Goal: Task Accomplishment & Management: Use online tool/utility

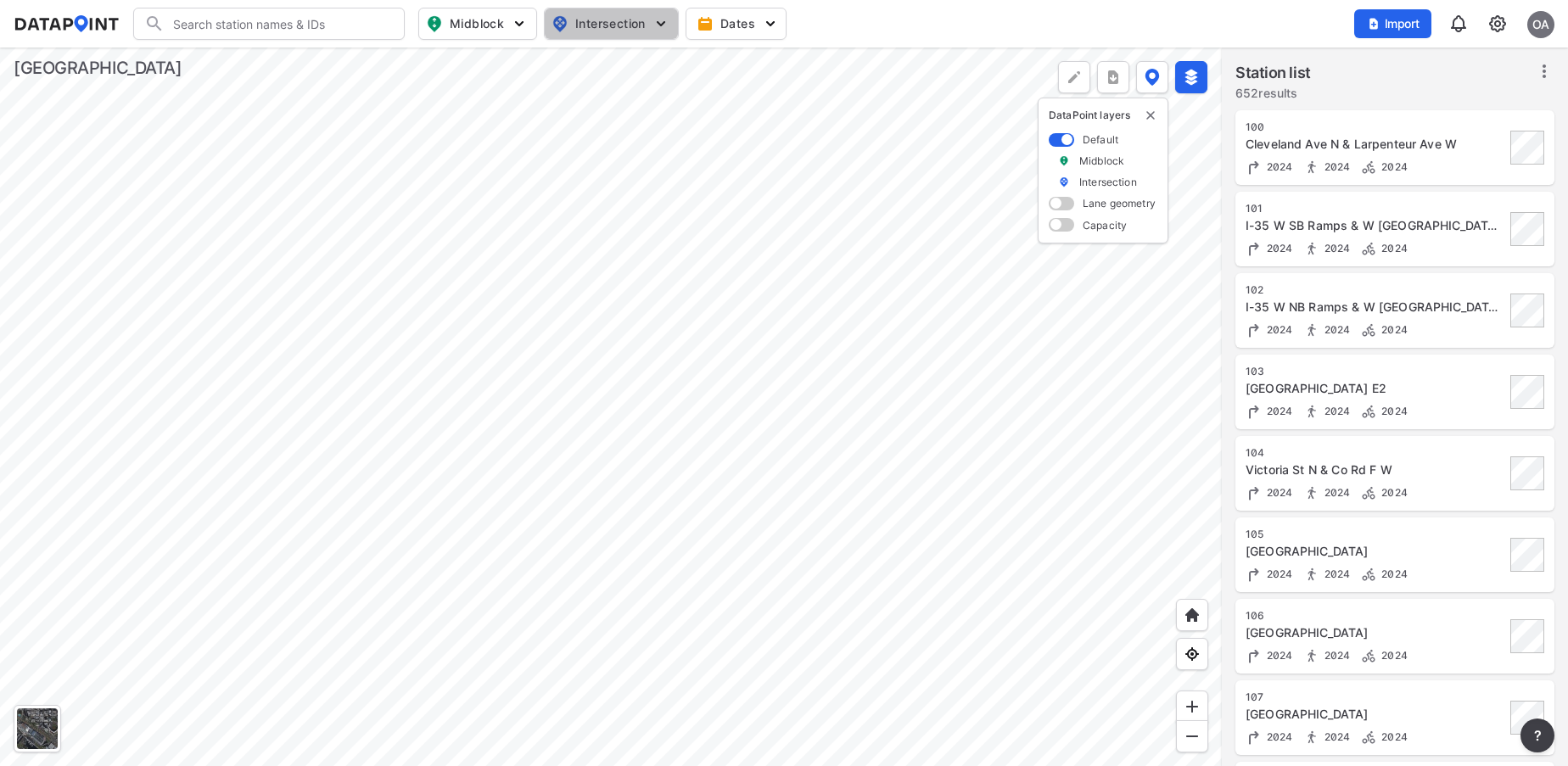
click at [658, 22] on img "button" at bounding box center [661, 24] width 17 height 17
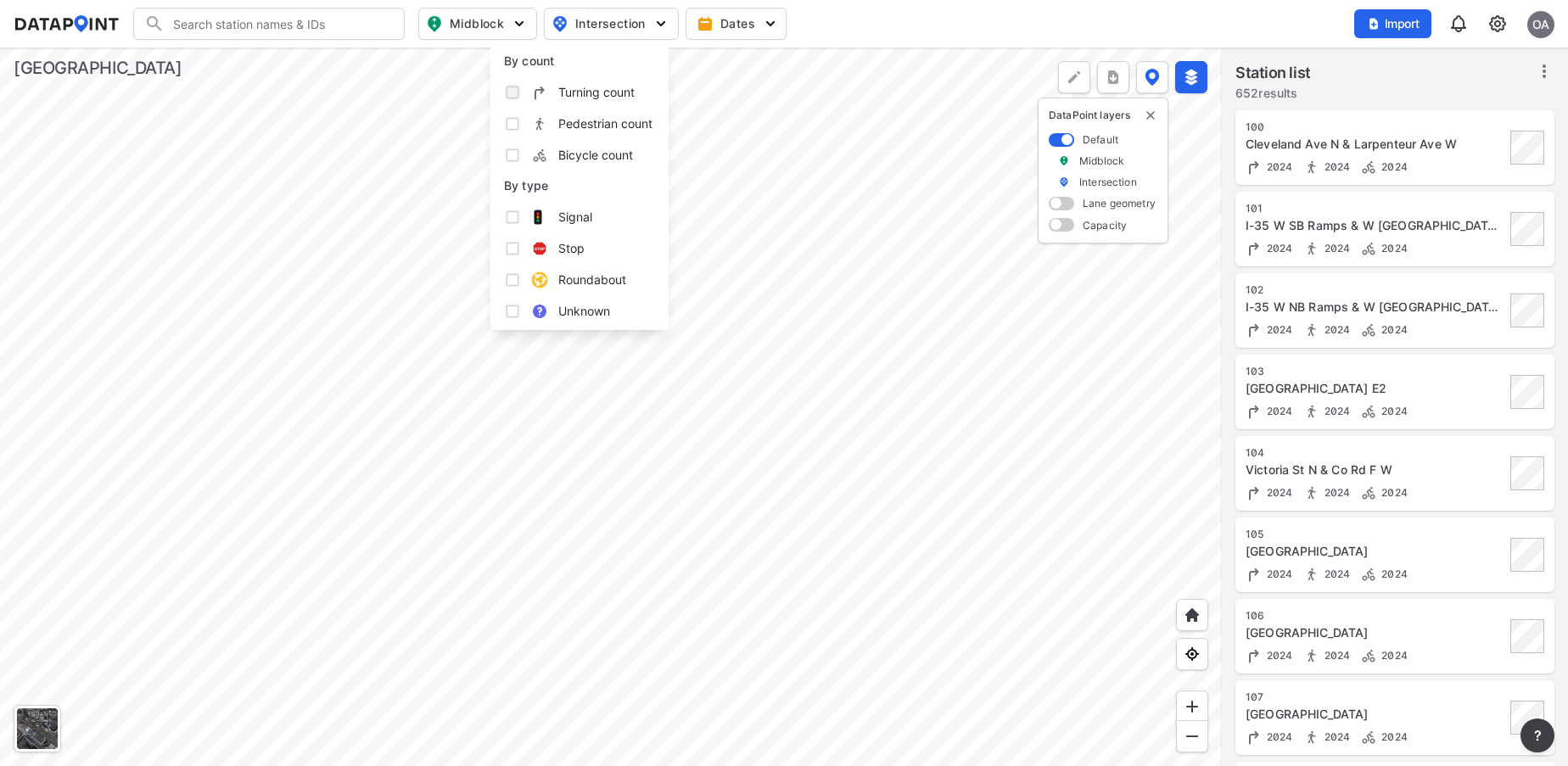
click at [510, 91] on input "Turning count" at bounding box center [512, 91] width 17 height 17
checkbox input "true"
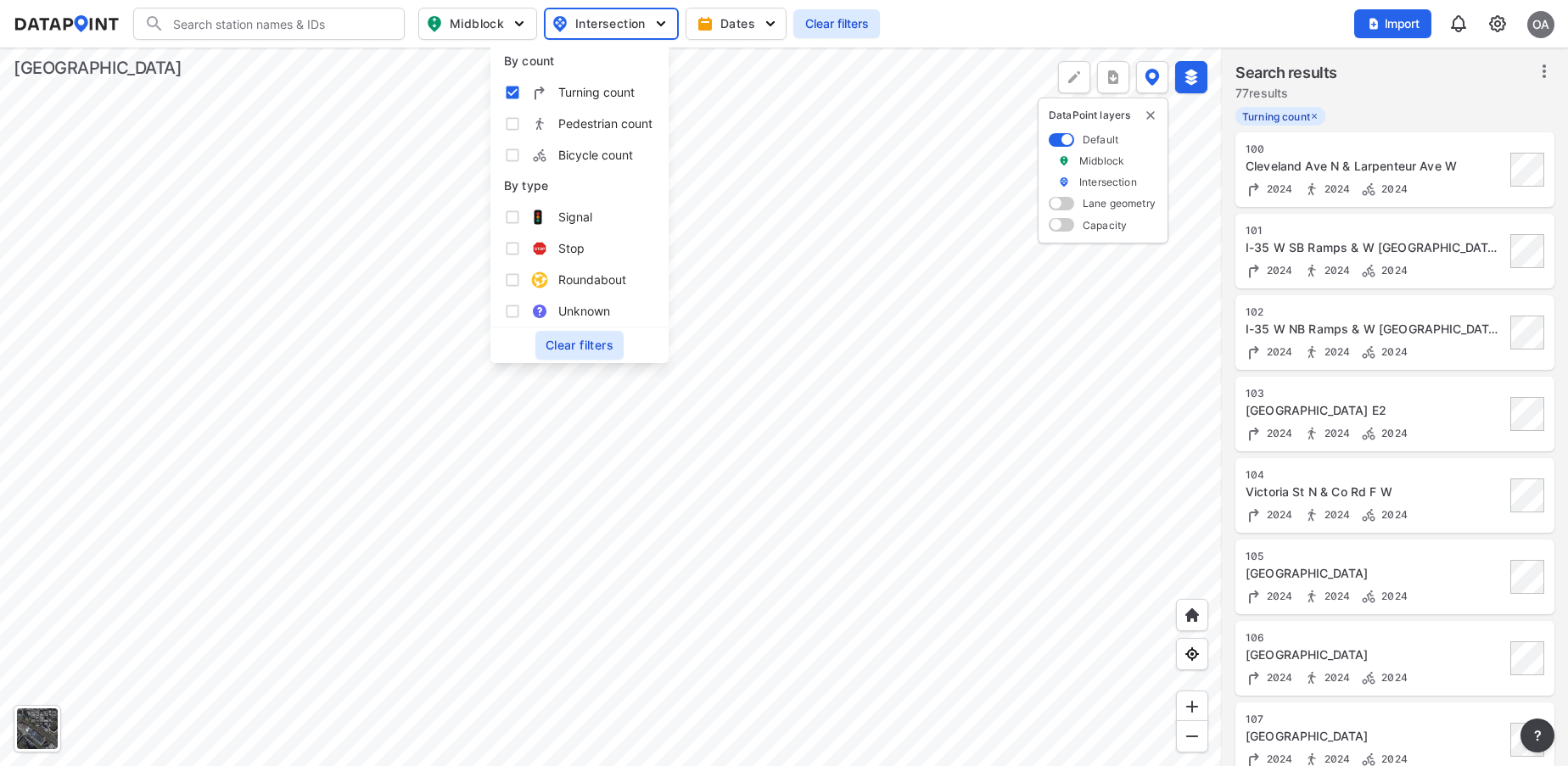
click at [280, 26] on input "Search" at bounding box center [278, 24] width 229 height 28
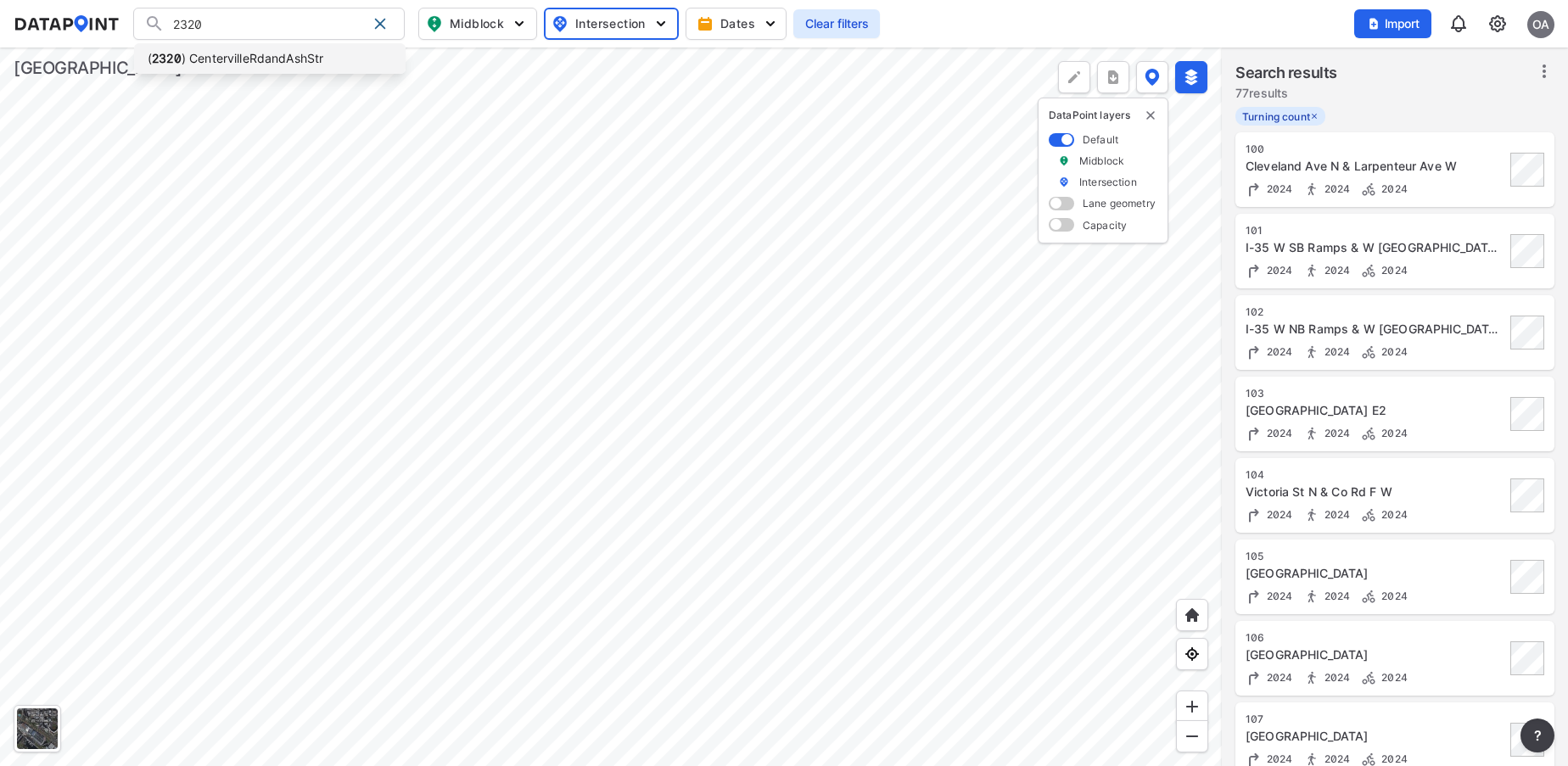
click at [274, 62] on li "( 2320 ) CentervilleRdandAshStr" at bounding box center [269, 58] width 271 height 30
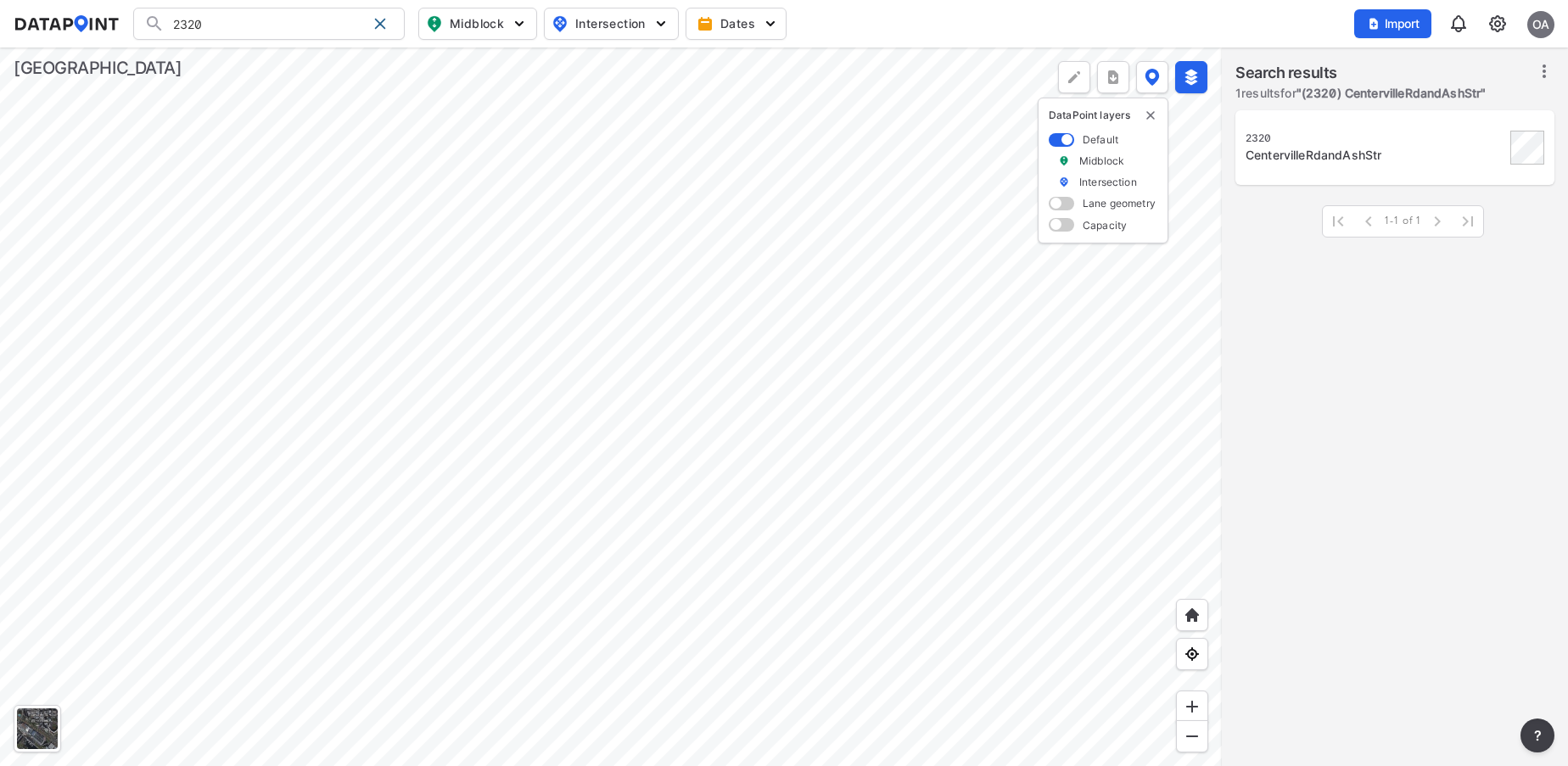
type input "(2320) CentervilleRdandAshStr"
click at [788, 725] on div at bounding box center [610, 406] width 1222 height 719
click at [1317, 145] on div "2320" at bounding box center [1375, 139] width 260 height 14
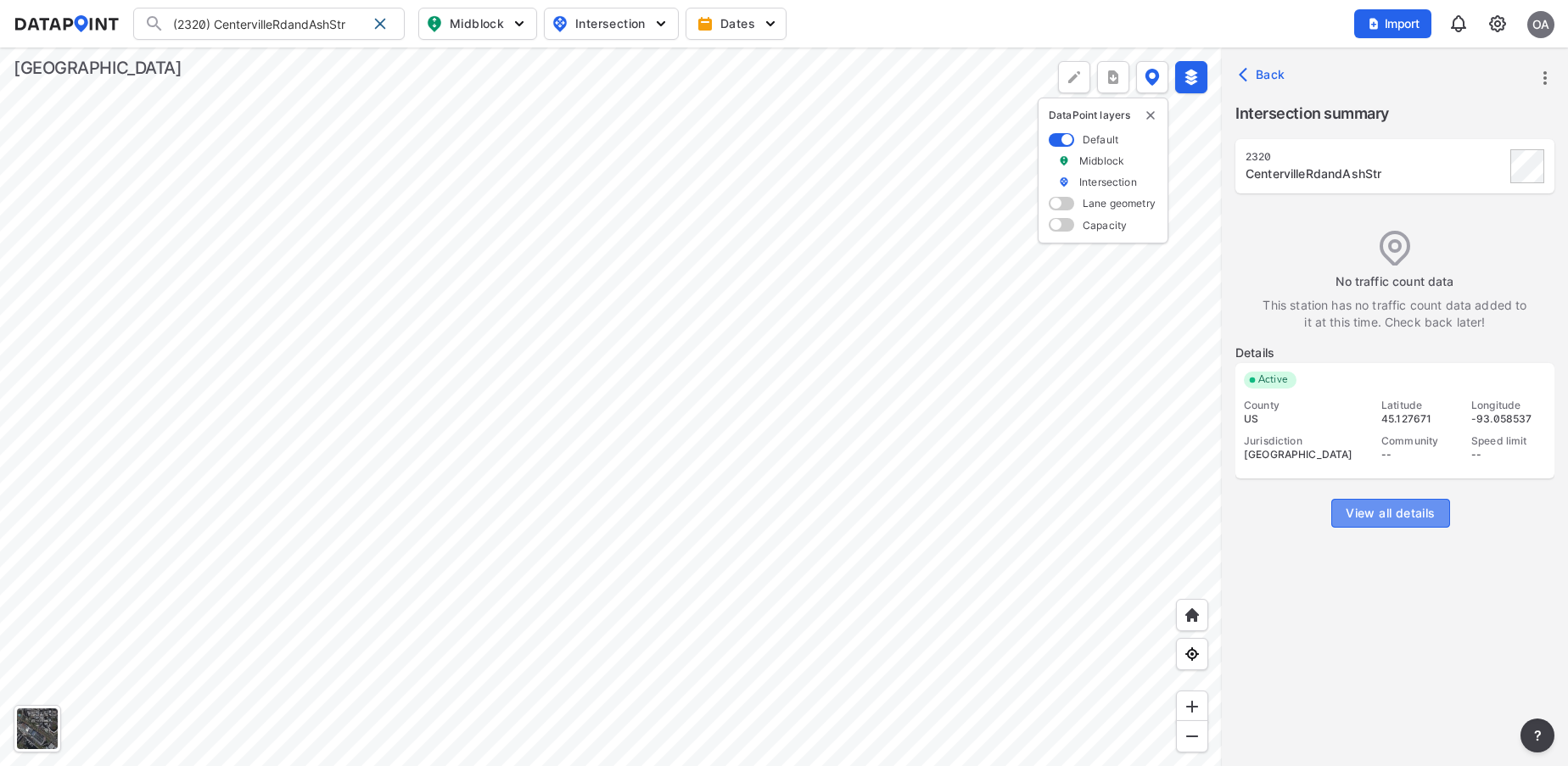
click at [1391, 511] on span "View all details" at bounding box center [1390, 512] width 89 height 17
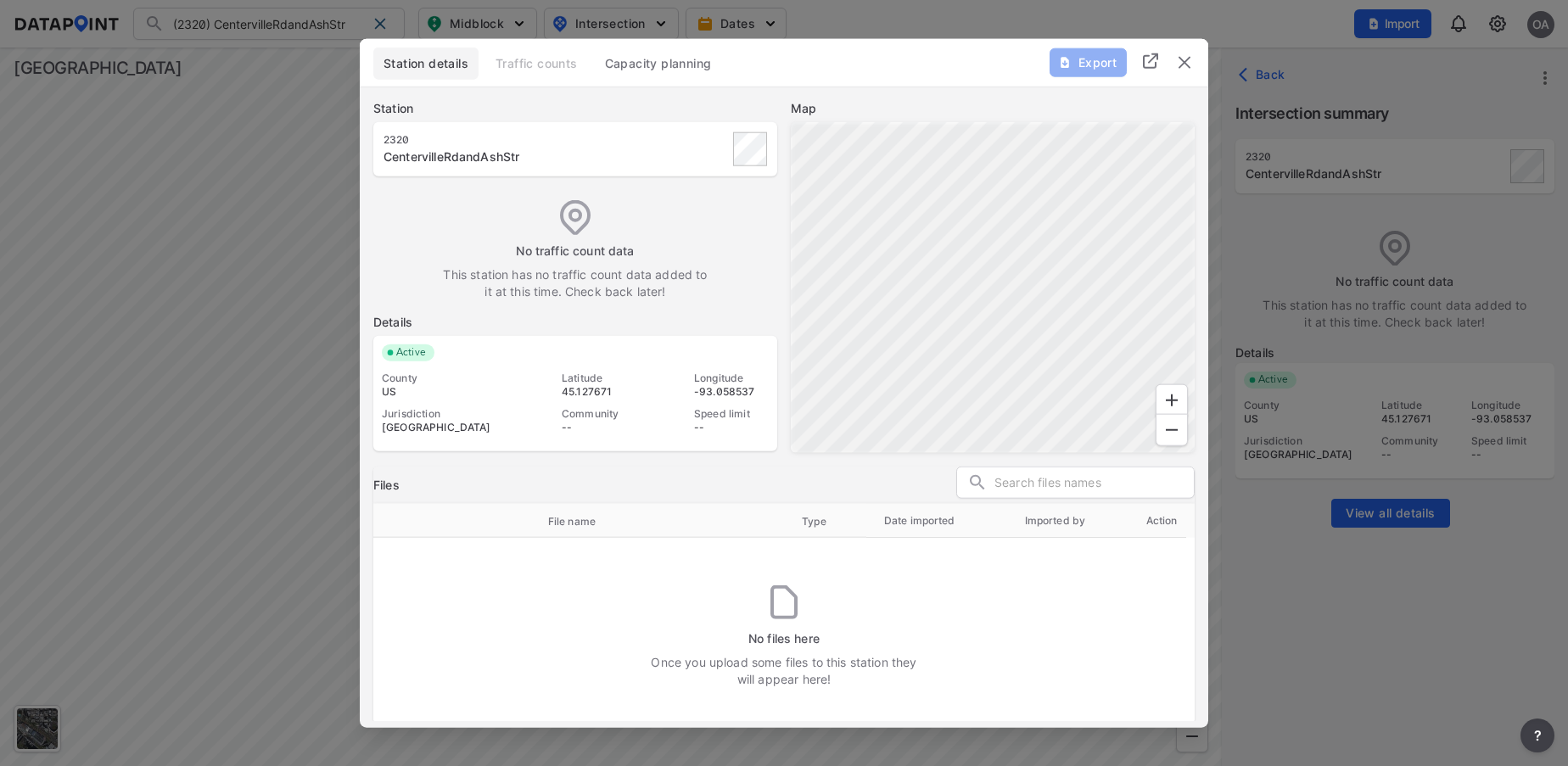
click at [765, 601] on div "No files here Once you upload some files to this station they will appear here!" at bounding box center [784, 643] width 739 height 116
click at [1195, 70] on div "Station details Traffic counts Capacity planning Export" at bounding box center [784, 62] width 848 height 47
click at [1184, 66] on img "delete" at bounding box center [1184, 62] width 21 height 21
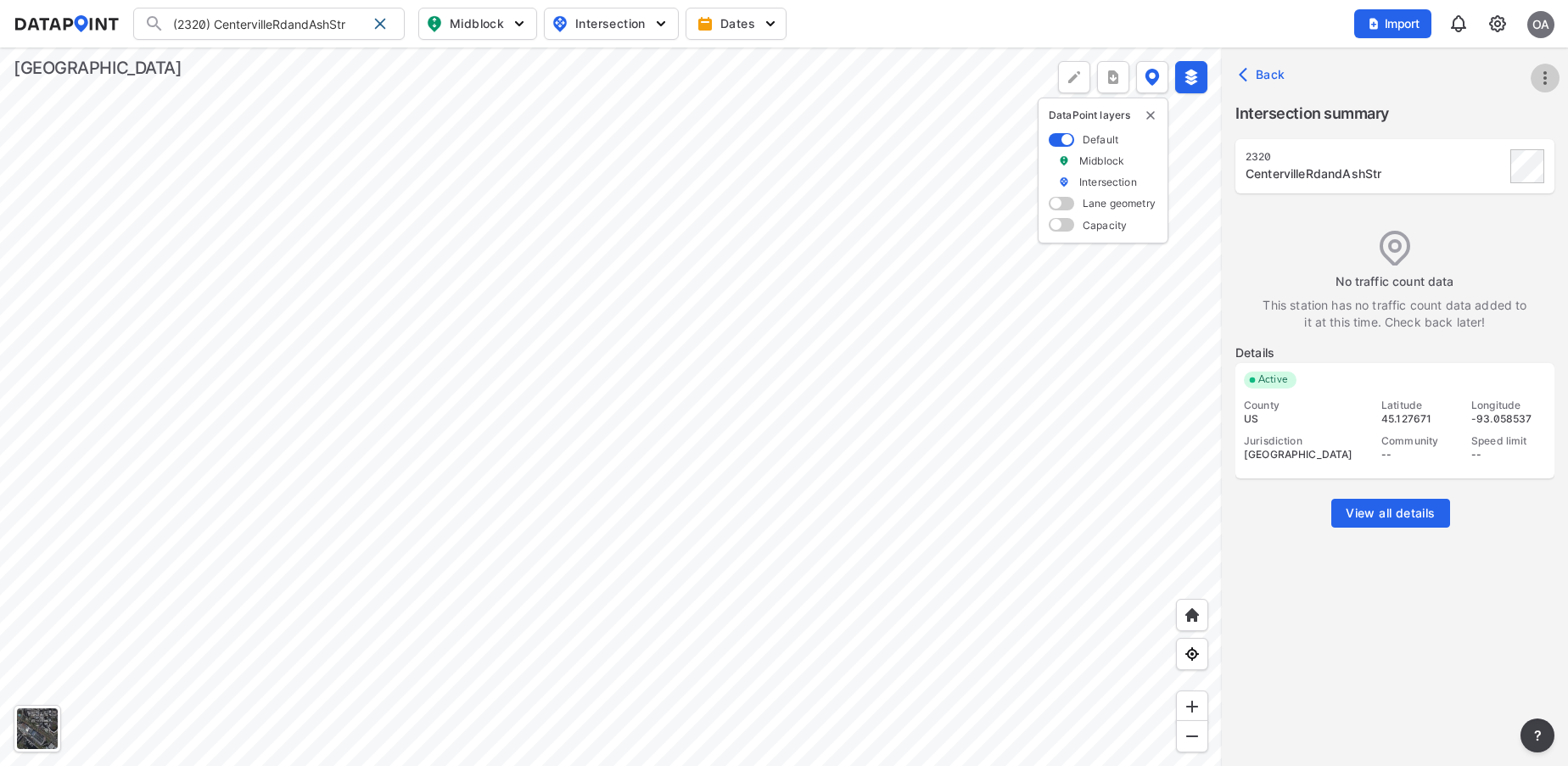
click at [1544, 82] on icon "more" at bounding box center [1544, 78] width 3 height 14
click at [1458, 114] on link "Import" at bounding box center [1437, 116] width 65 height 17
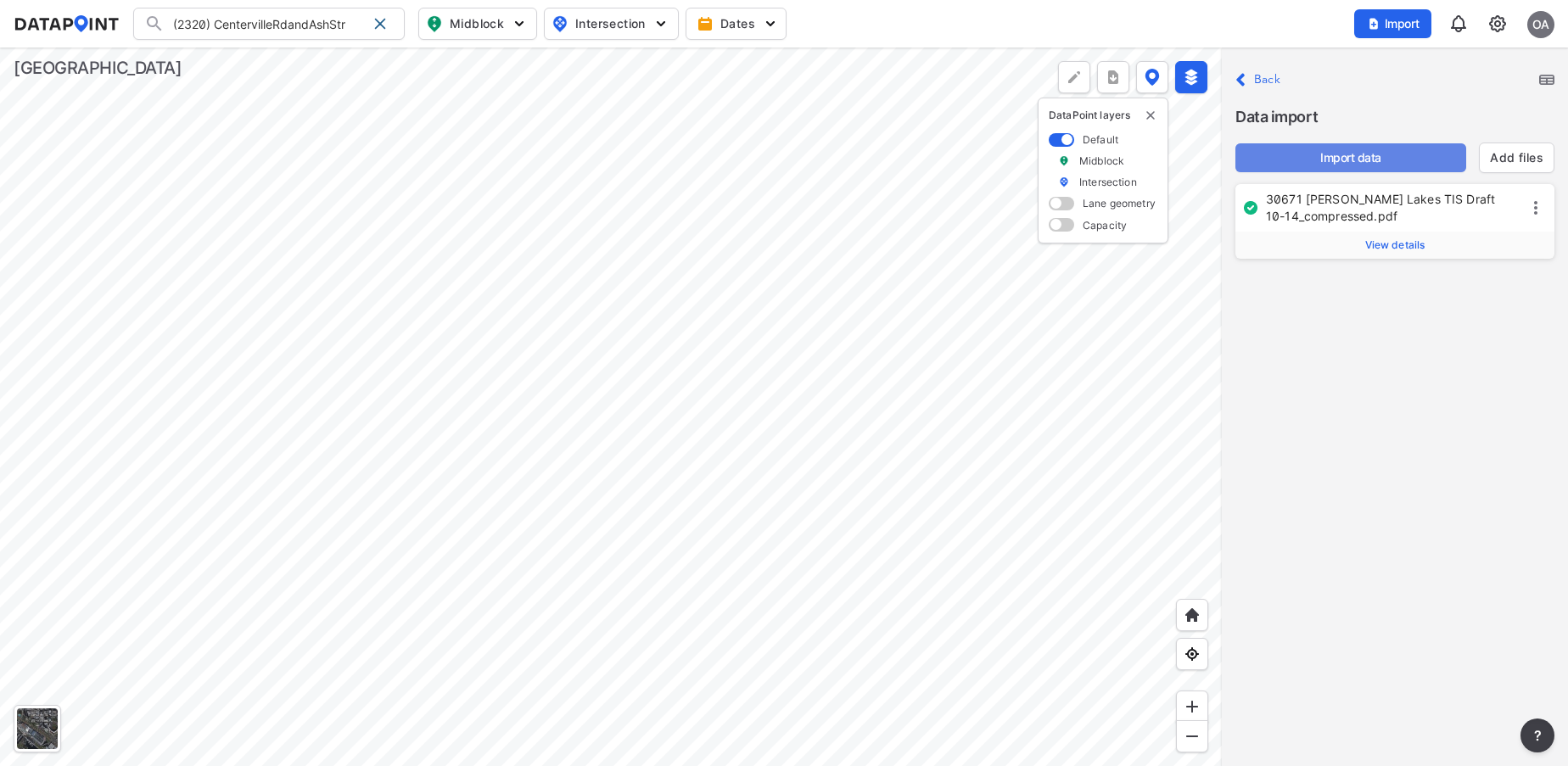
click at [1368, 156] on span "Import data" at bounding box center [1350, 157] width 203 height 17
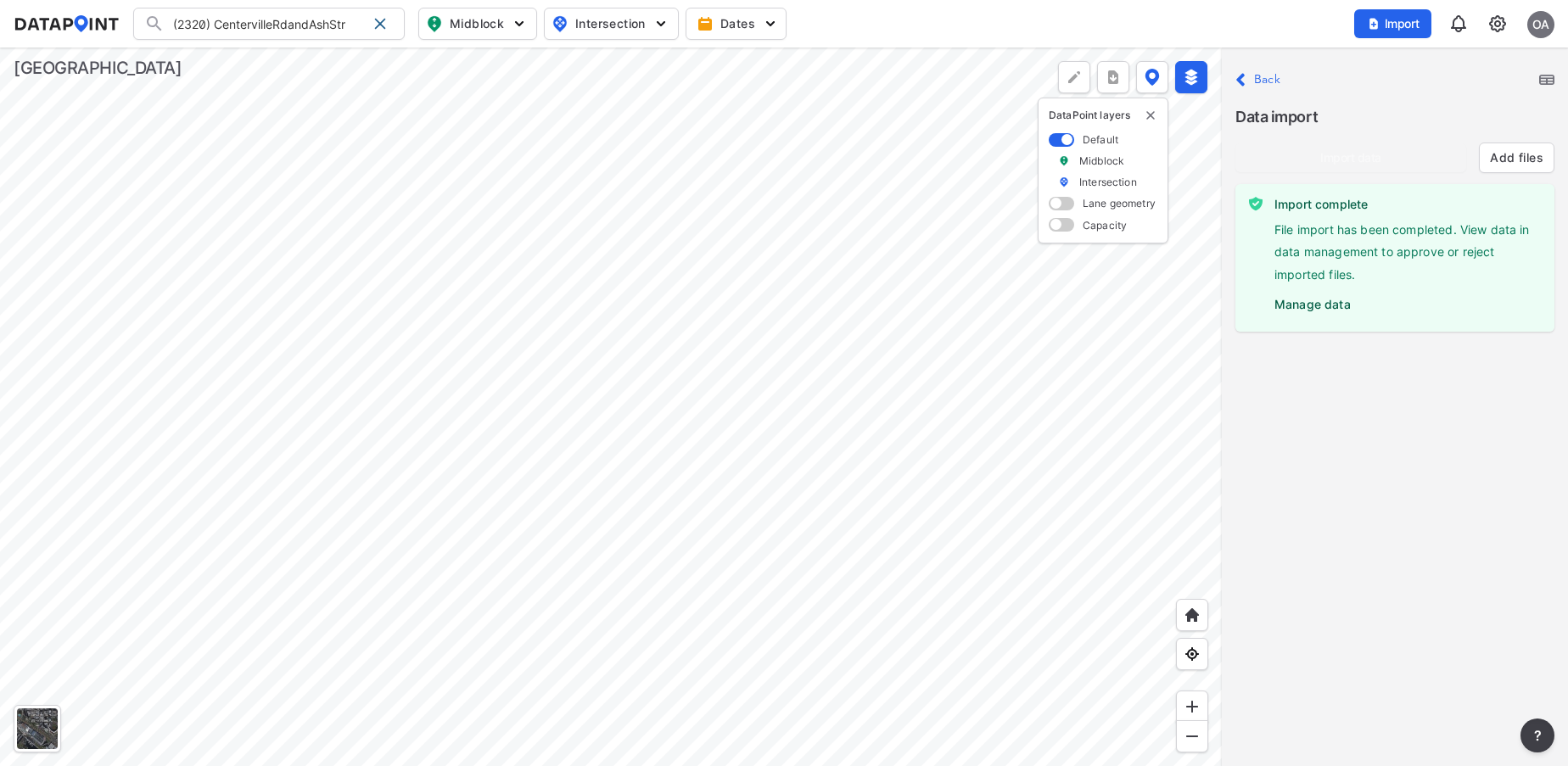
click at [1368, 156] on div "Import data Add files" at bounding box center [1394, 150] width 319 height 44
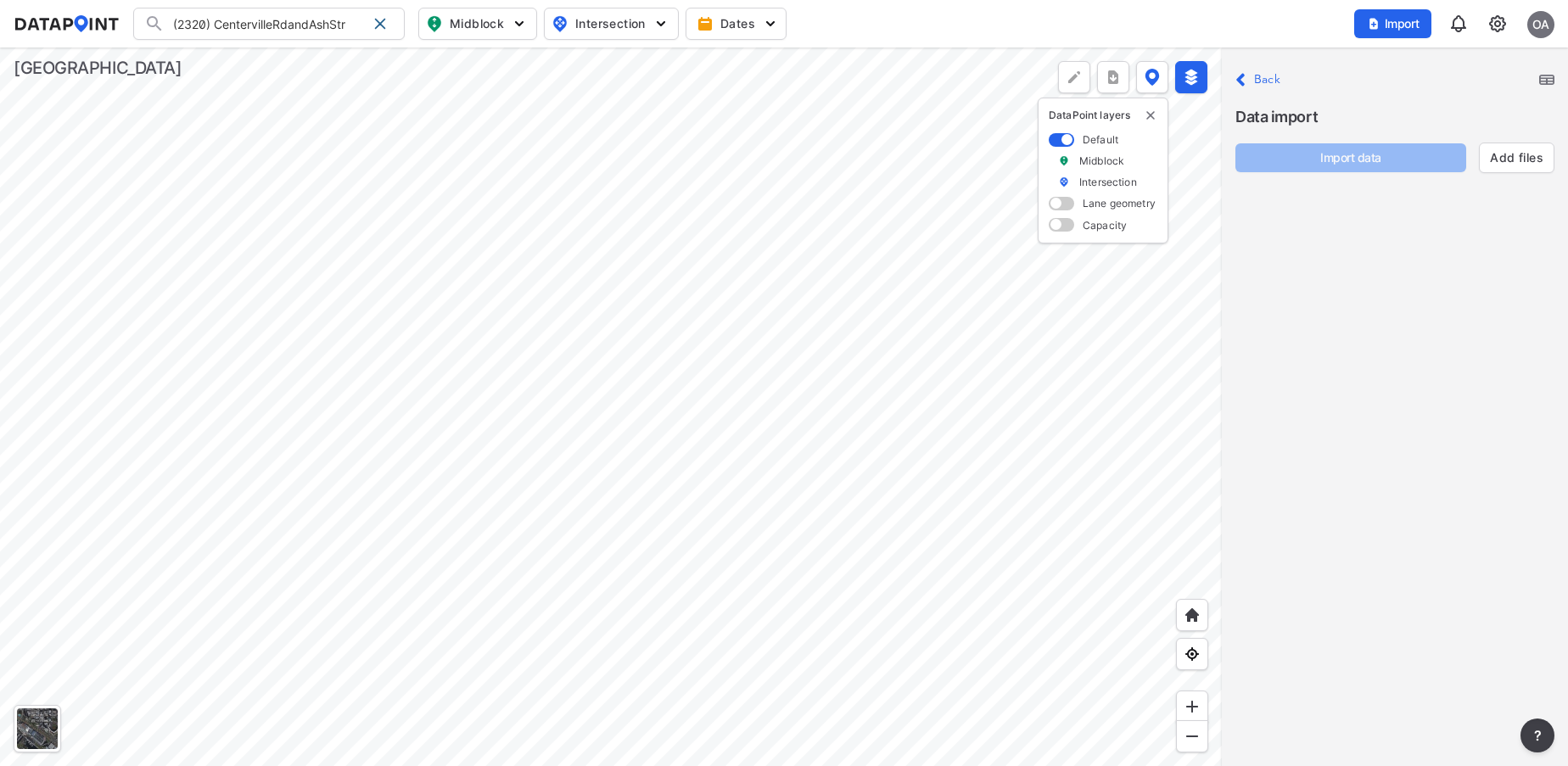
click at [1492, 24] on img at bounding box center [1497, 24] width 21 height 21
click at [1398, 64] on link "Data management" at bounding box center [1424, 65] width 145 height 17
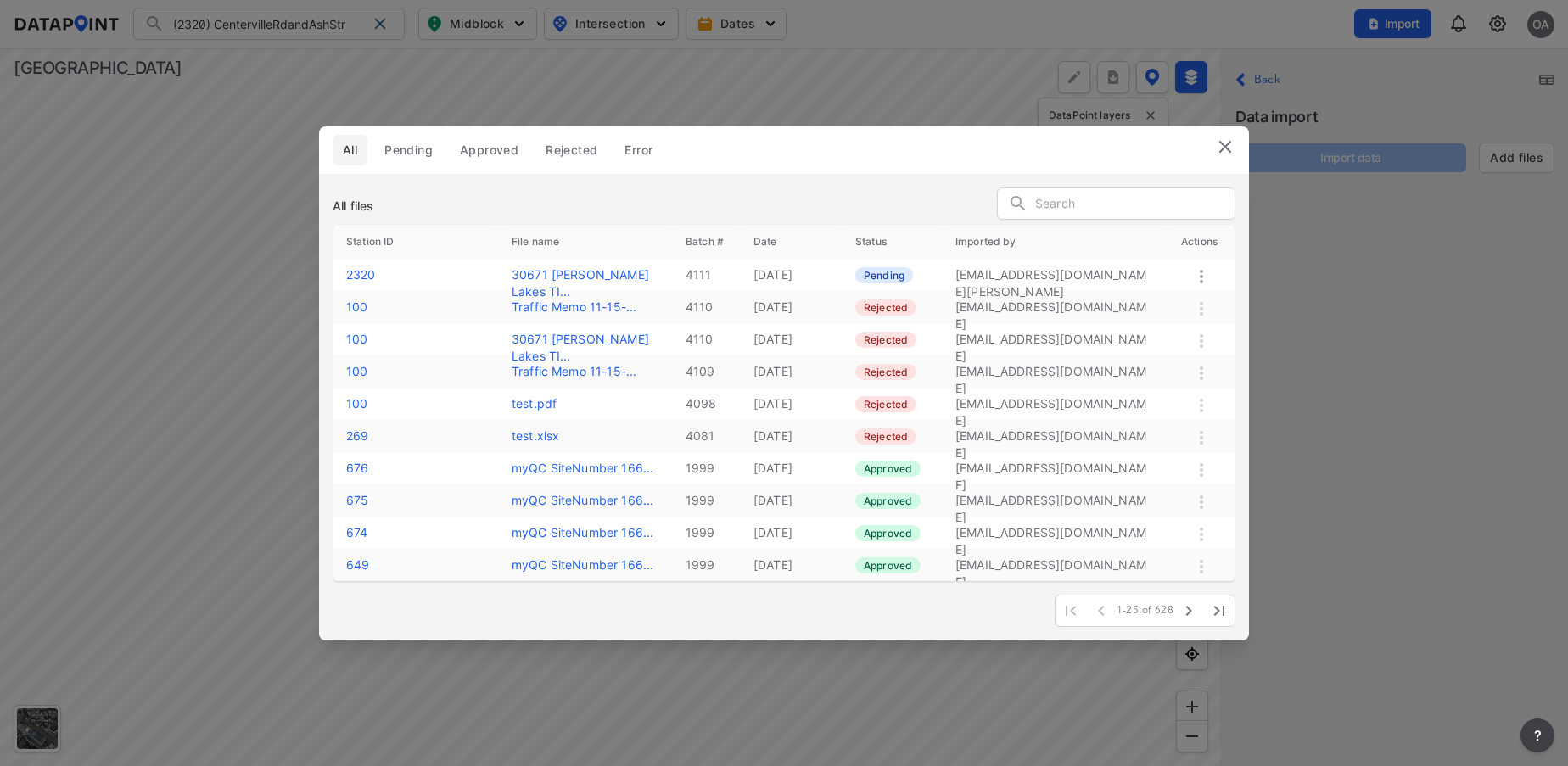
click at [1201, 281] on icon at bounding box center [1200, 276] width 3 height 14
click at [1191, 300] on label "Approve" at bounding box center [1178, 299] width 48 height 17
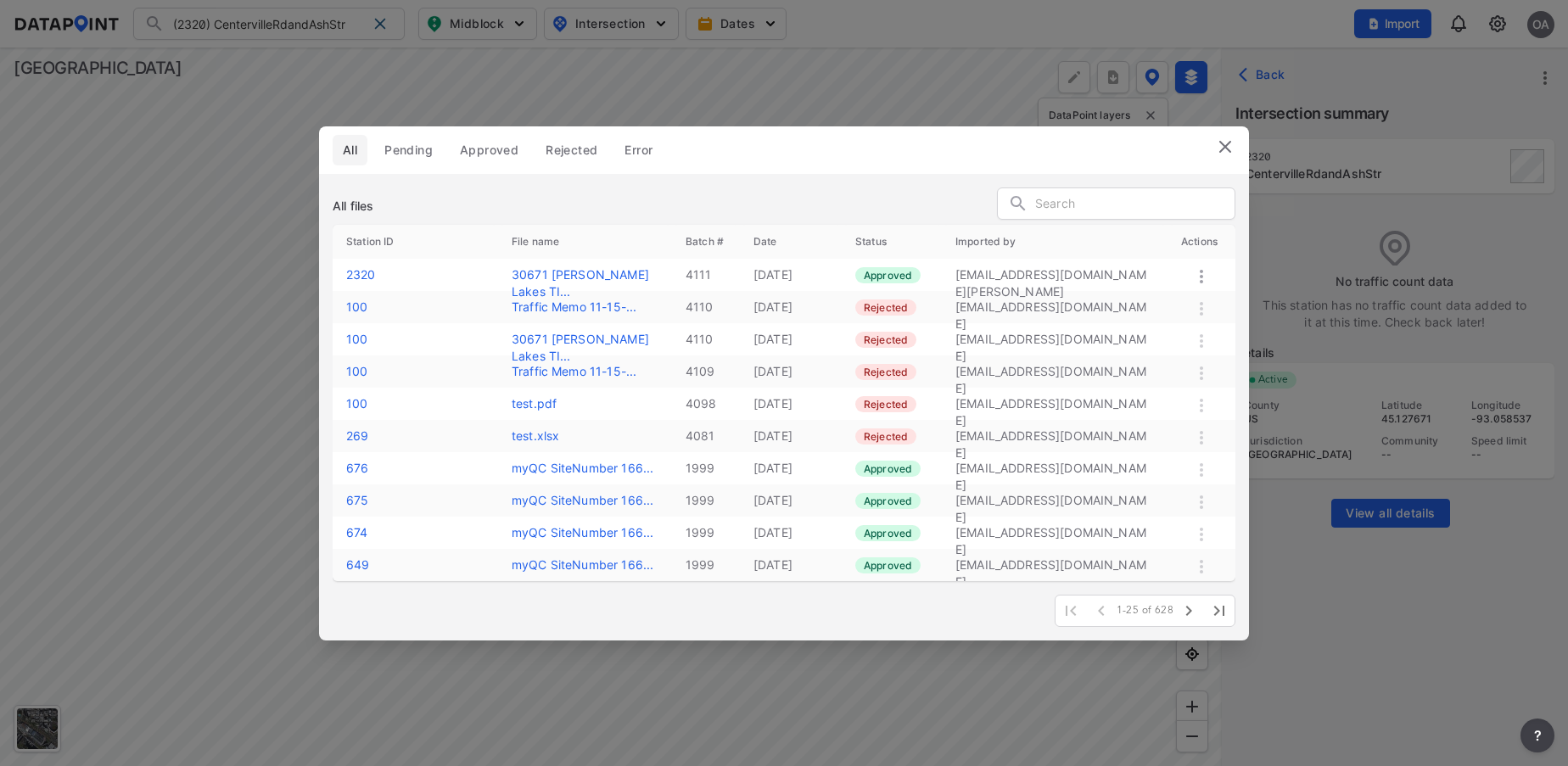
click at [1228, 149] on img at bounding box center [1225, 147] width 21 height 21
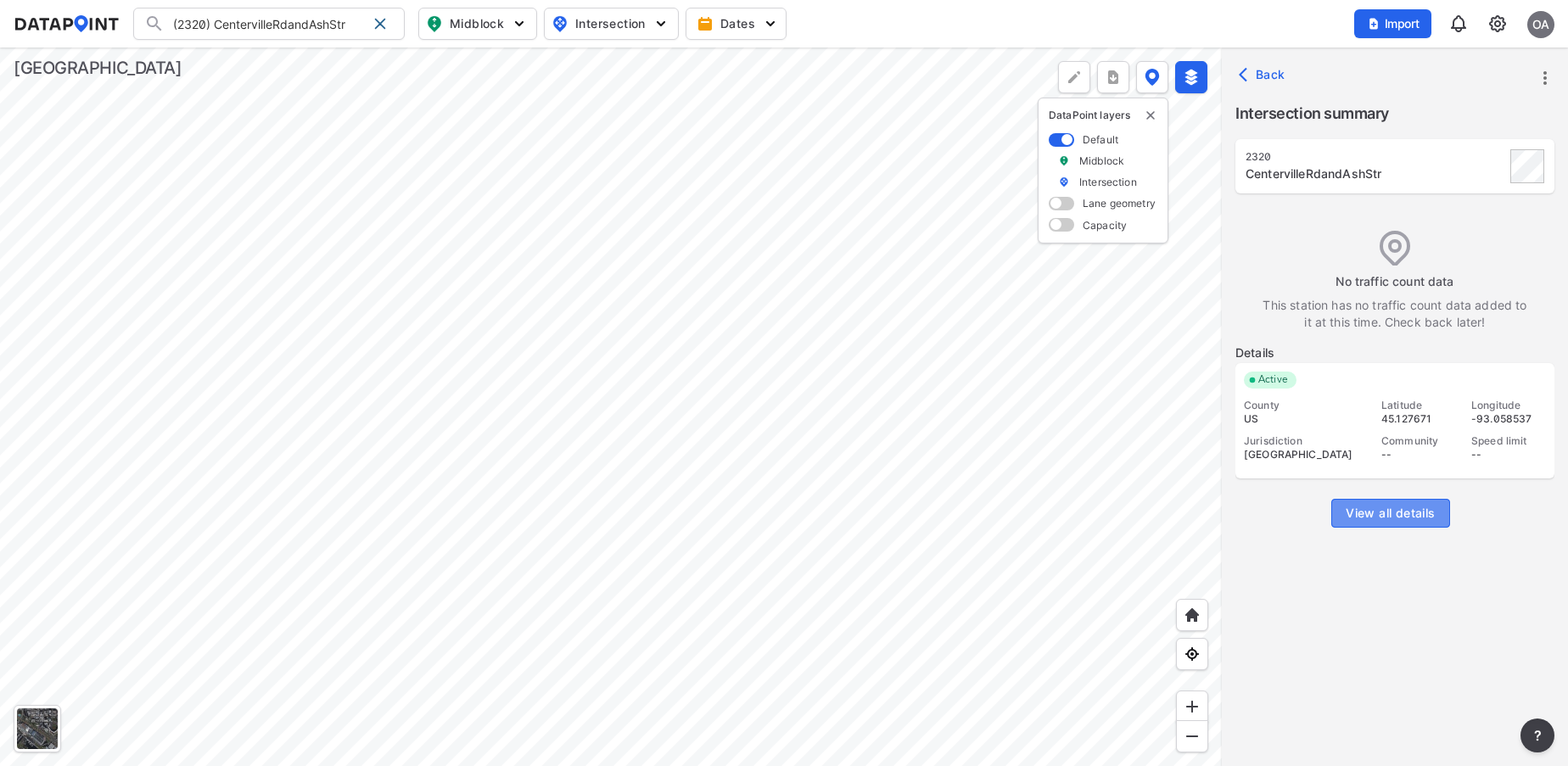
click at [1395, 506] on span "View all details" at bounding box center [1390, 512] width 89 height 17
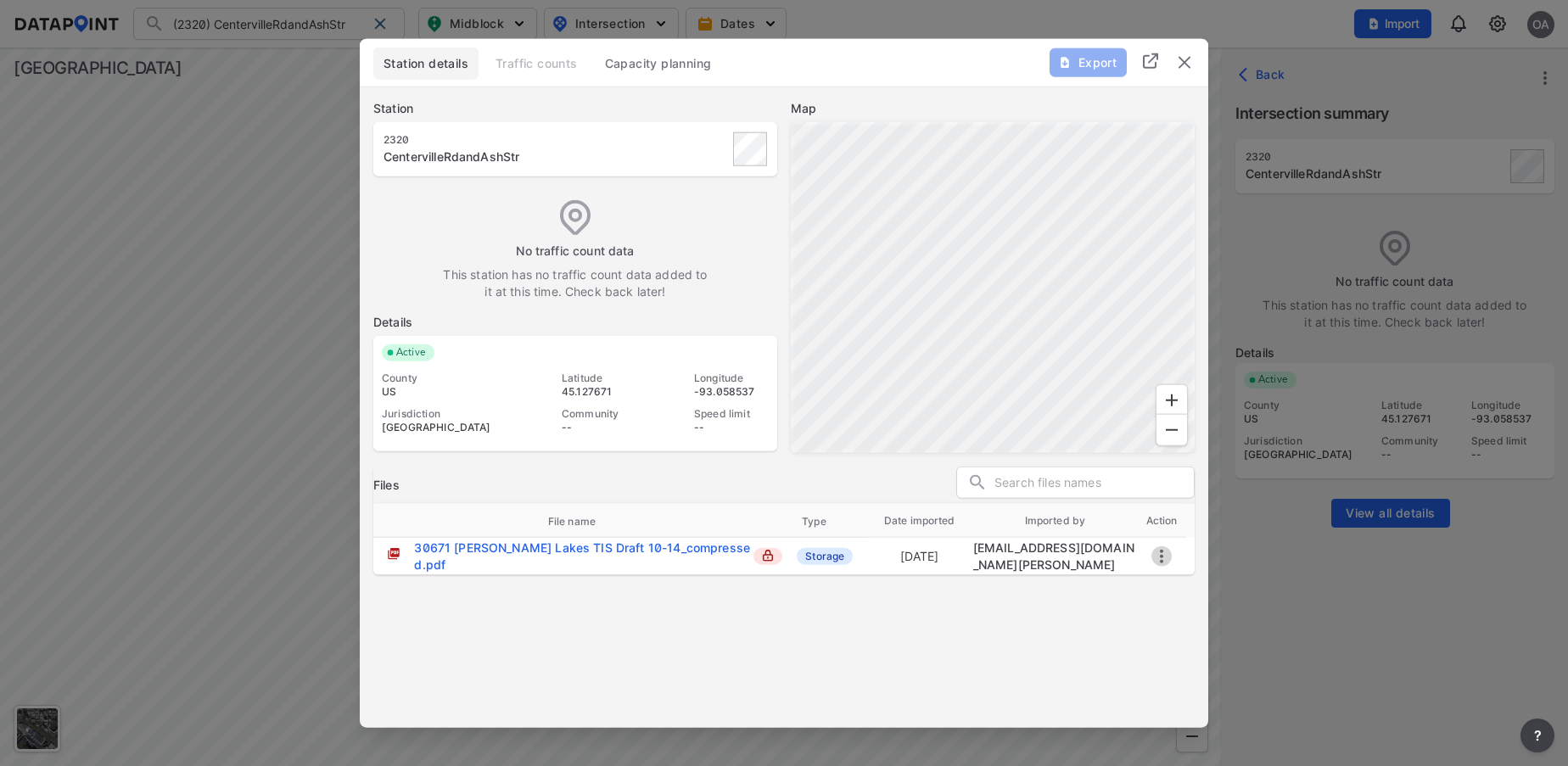
click at [1158, 556] on icon "more" at bounding box center [1161, 556] width 21 height 21
click at [1426, 663] on div at bounding box center [784, 383] width 1568 height 766
click at [1186, 64] on img "delete" at bounding box center [1184, 62] width 21 height 21
